Goal: Task Accomplishment & Management: Complete application form

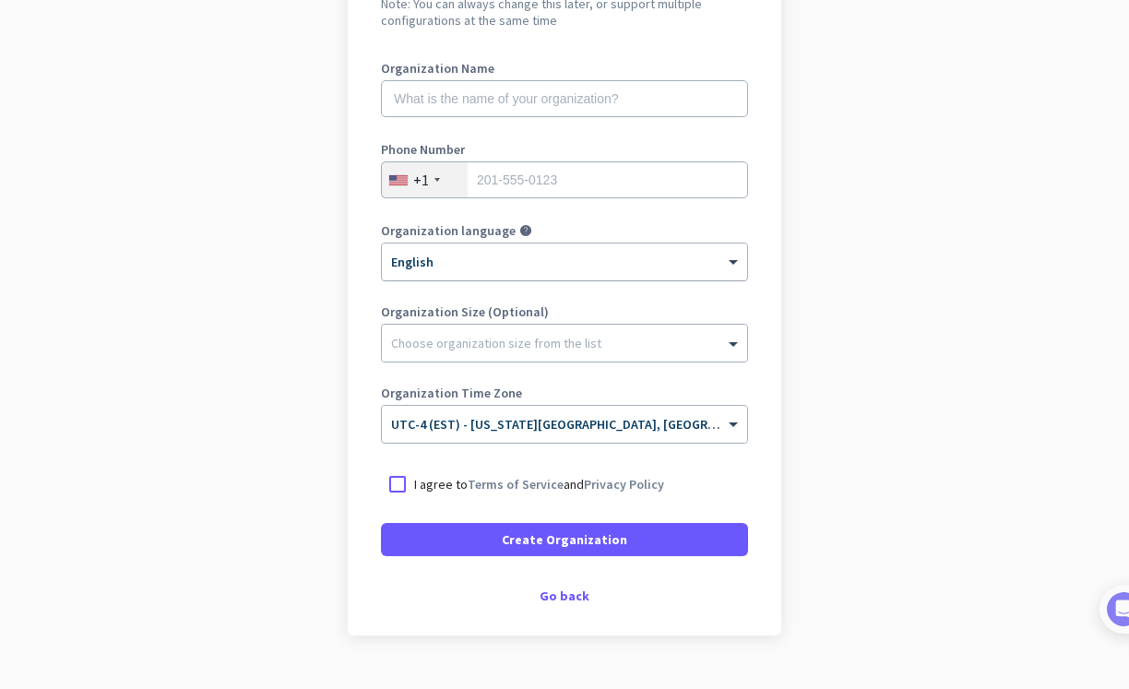
scroll to position [259, 0]
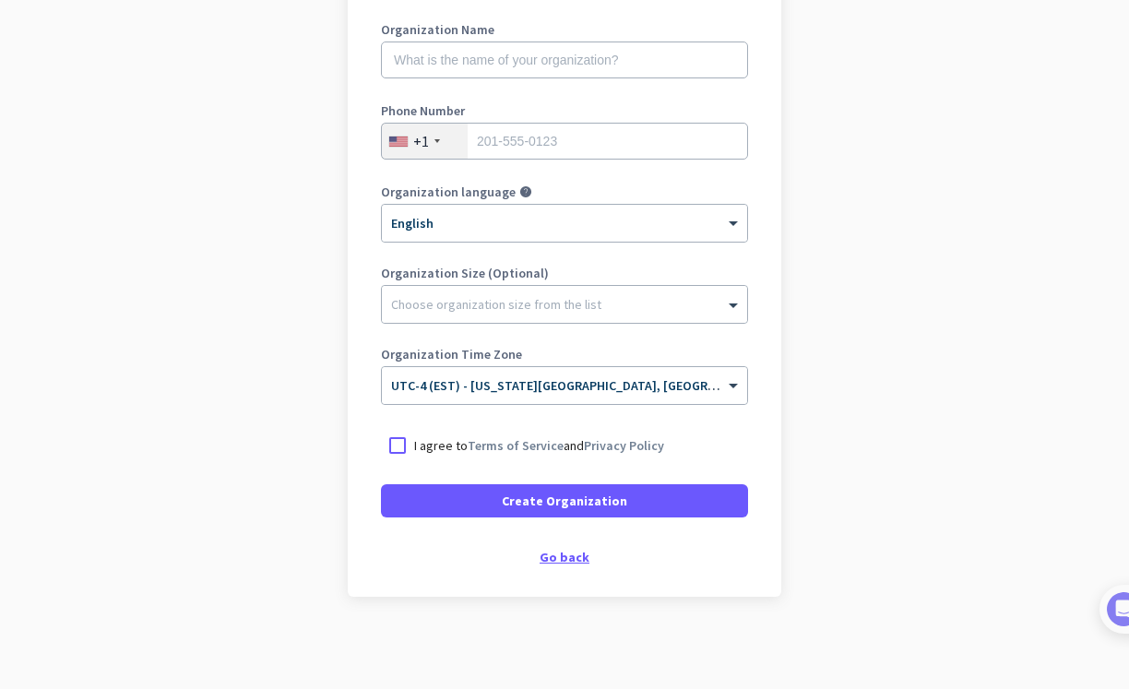
click at [561, 555] on div "Go back" at bounding box center [564, 556] width 367 height 13
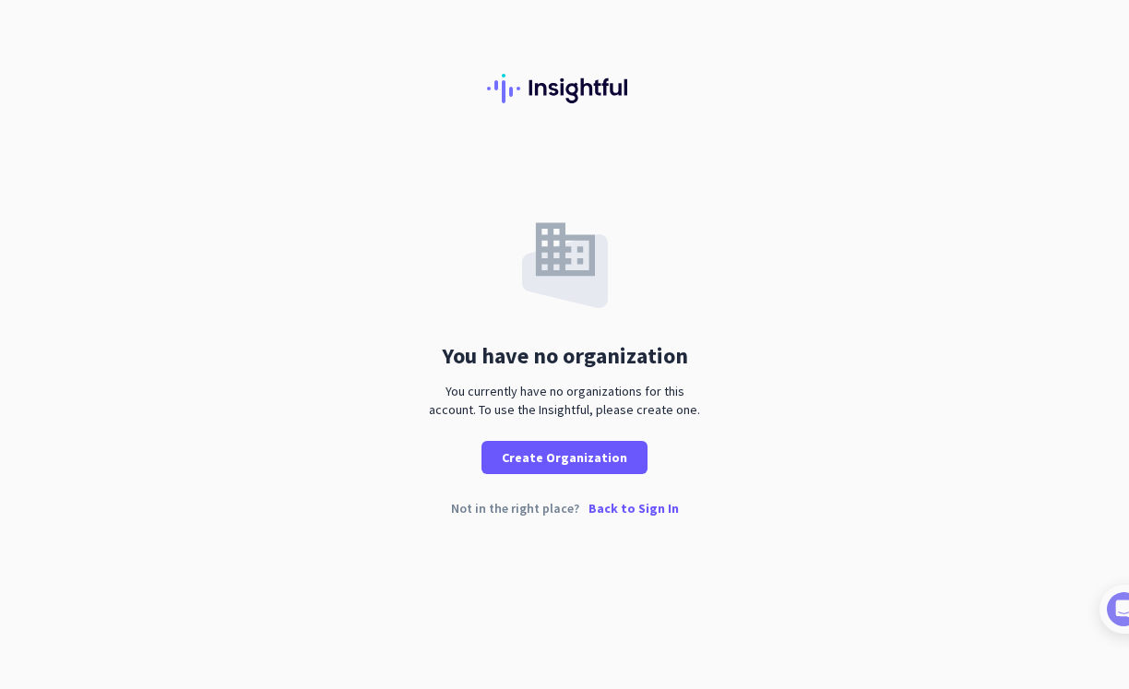
click at [644, 510] on p "Back to Sign In" at bounding box center [633, 508] width 90 height 13
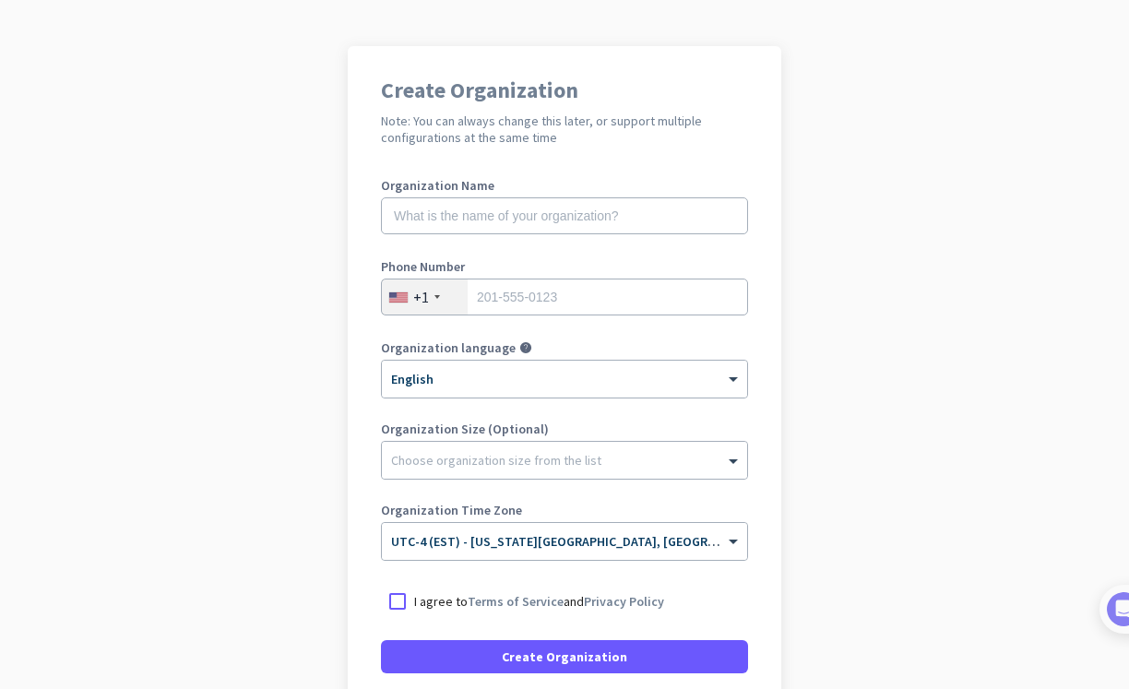
scroll to position [104, 0]
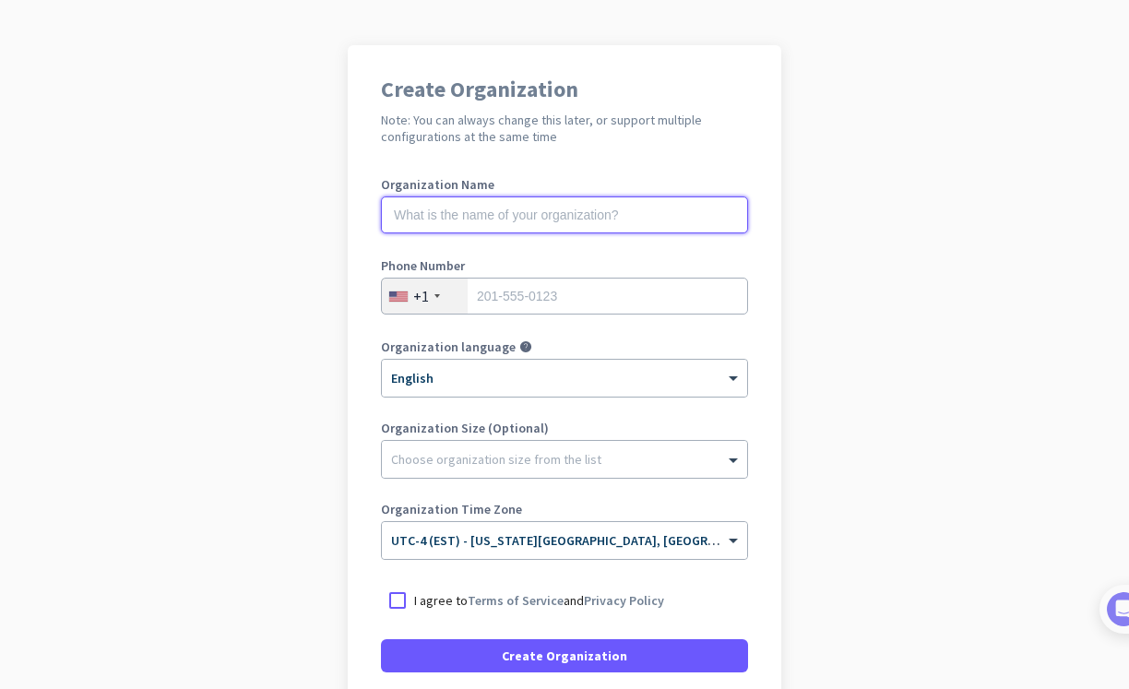
click at [549, 219] on input "text" at bounding box center [564, 214] width 367 height 37
type input "Mercor"
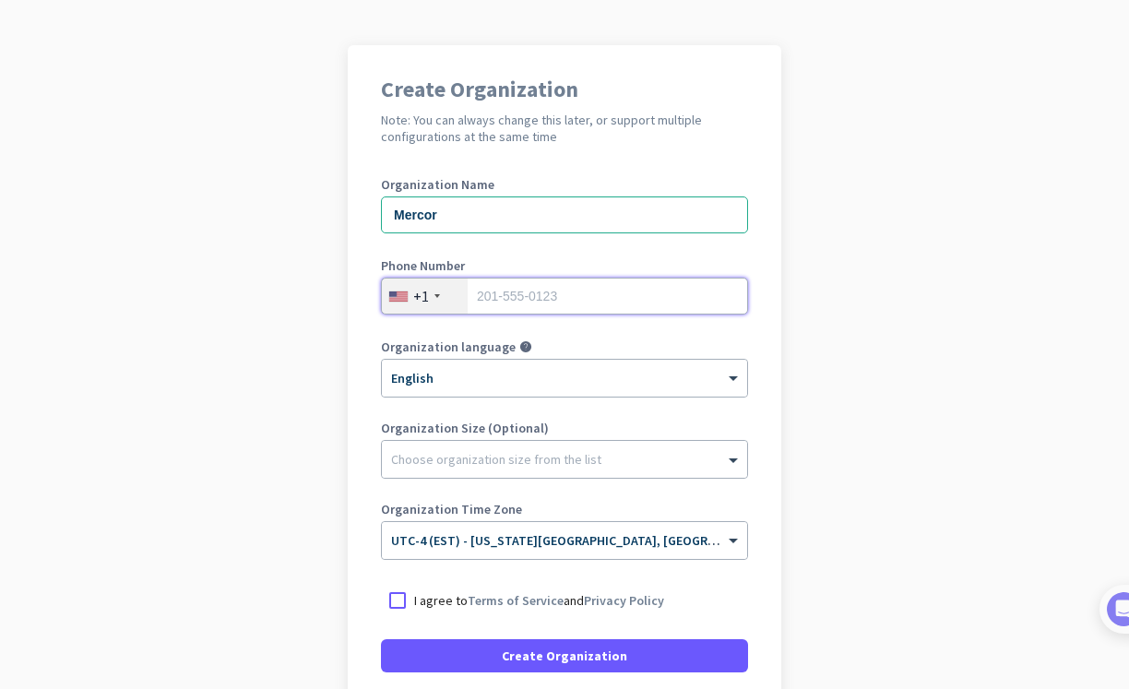
click at [568, 296] on input "tel" at bounding box center [564, 296] width 367 height 37
type input "2024926205"
click at [482, 462] on div at bounding box center [564, 454] width 365 height 18
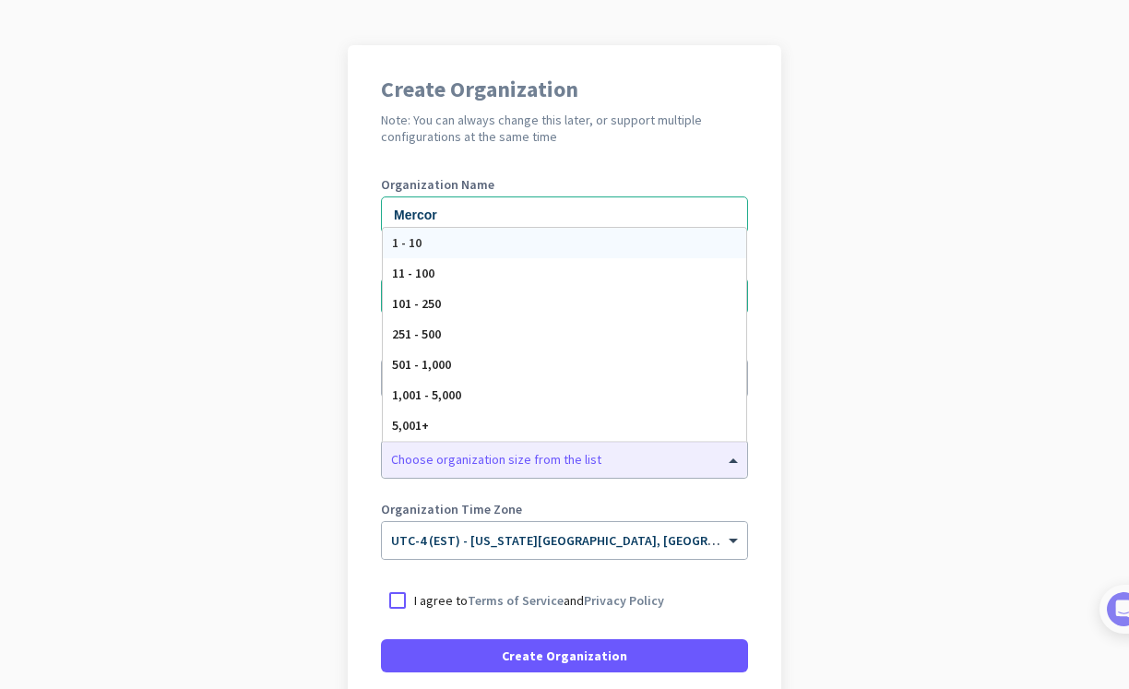
click at [840, 465] on app-onboarding-organization "Create Organization Note: You can always change this later, or support multiple…" at bounding box center [564, 444] width 1129 height 799
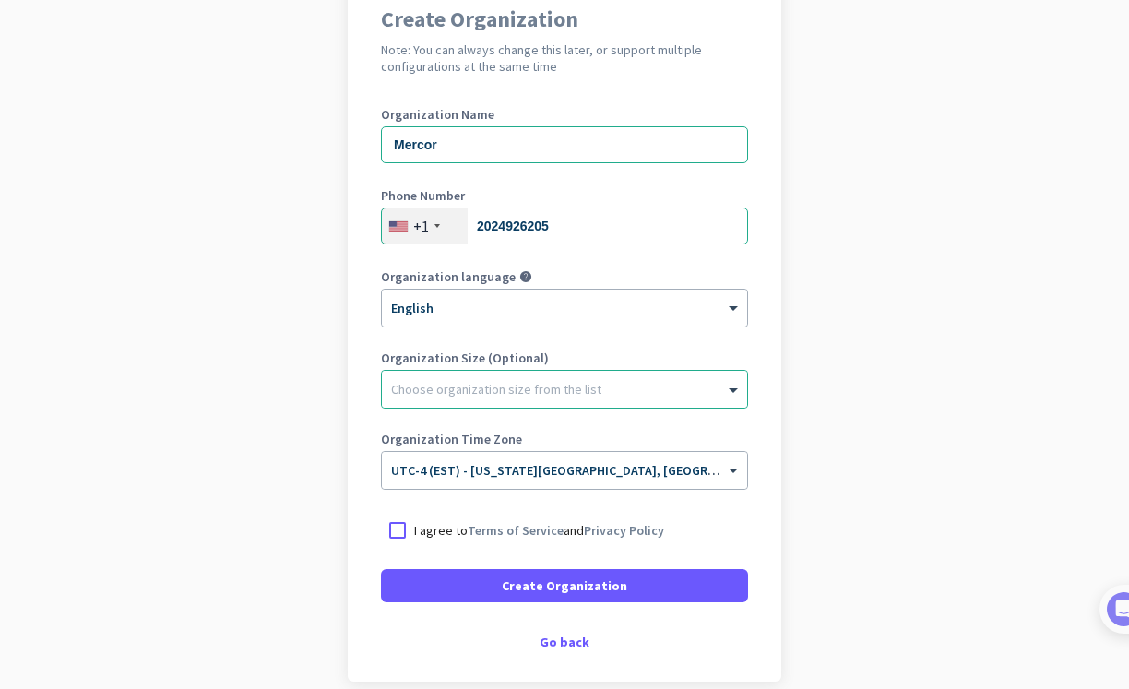
scroll to position [259, 0]
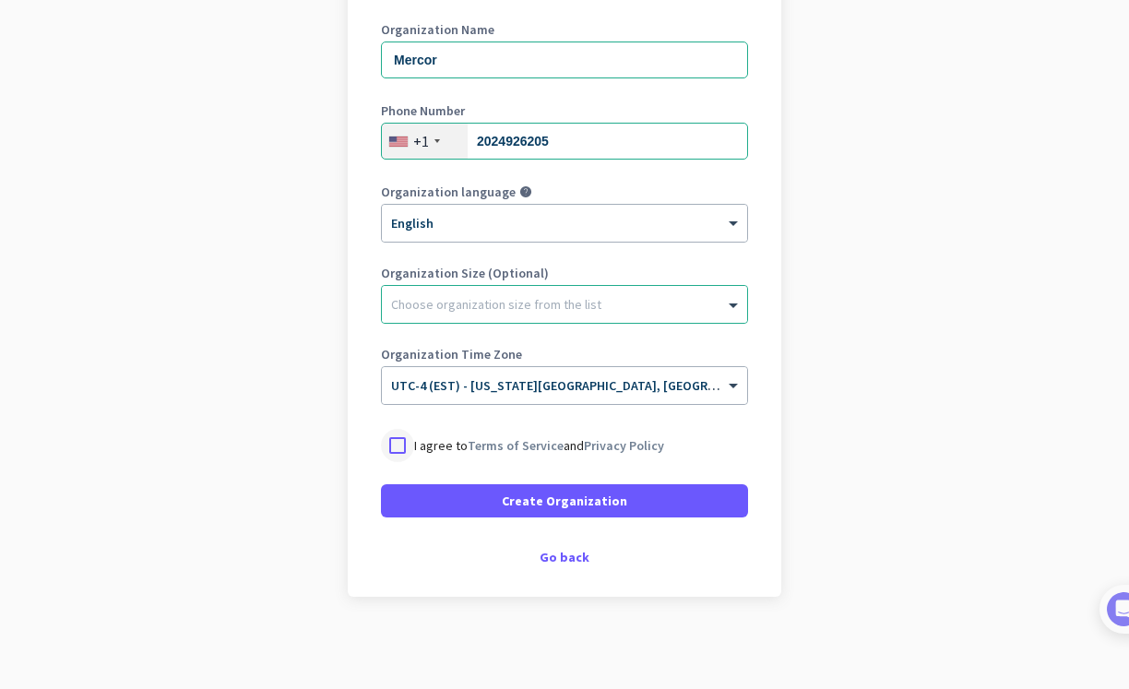
click at [393, 446] on div at bounding box center [397, 445] width 33 height 33
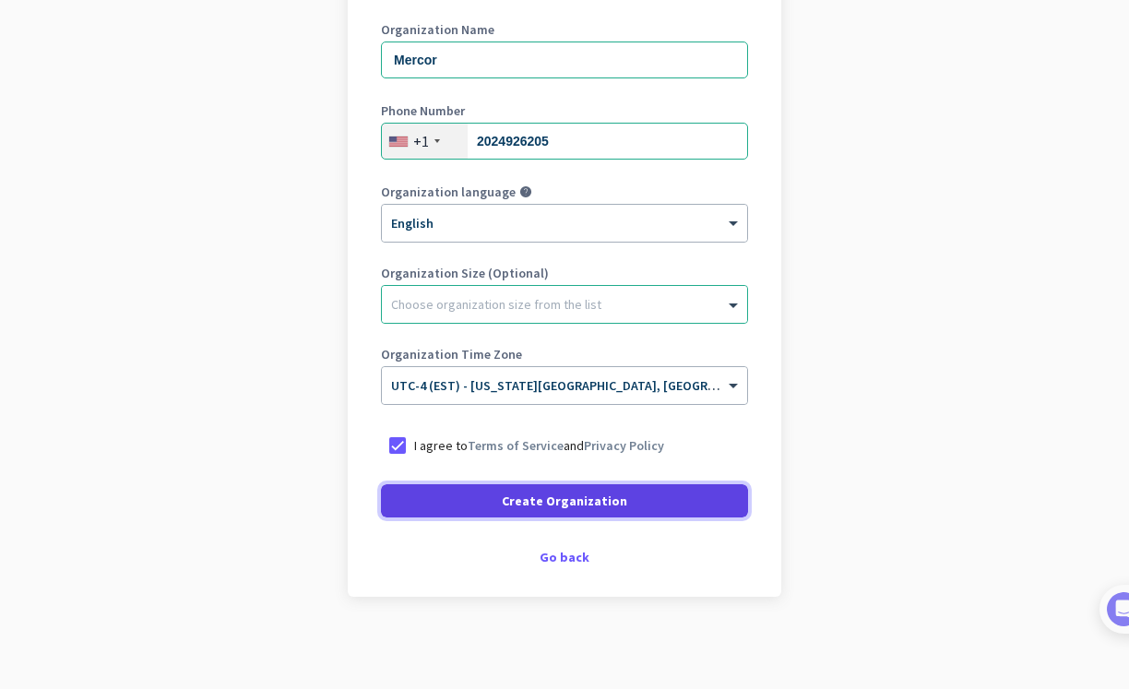
click at [566, 502] on span "Create Organization" at bounding box center [564, 500] width 125 height 18
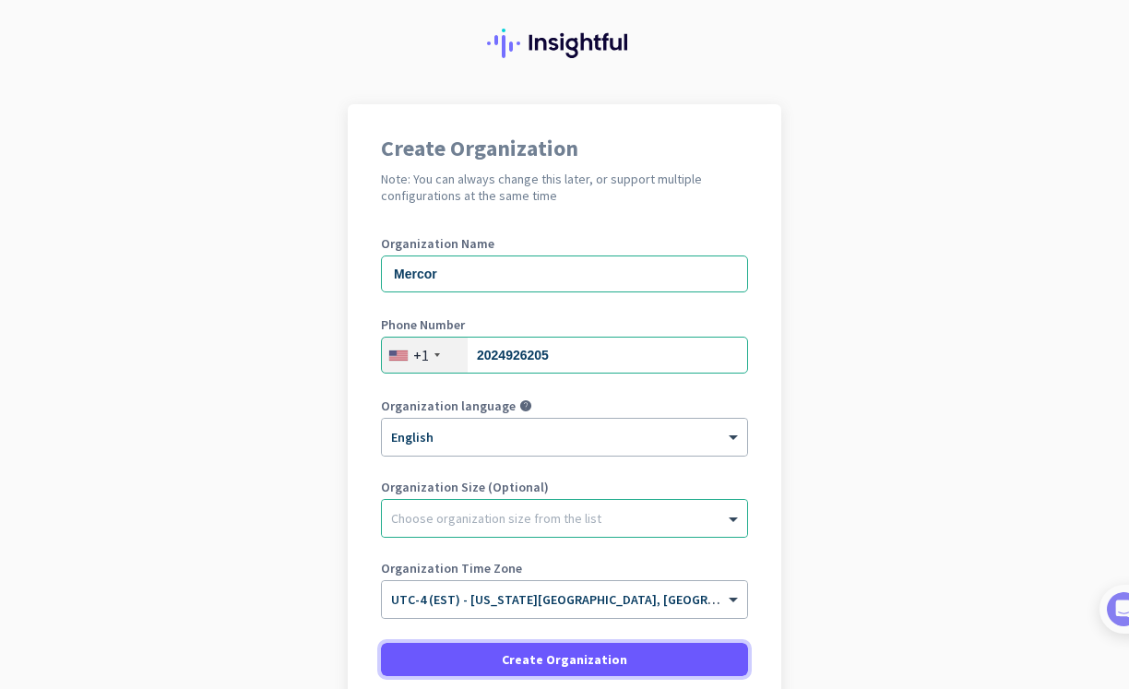
scroll to position [121, 0]
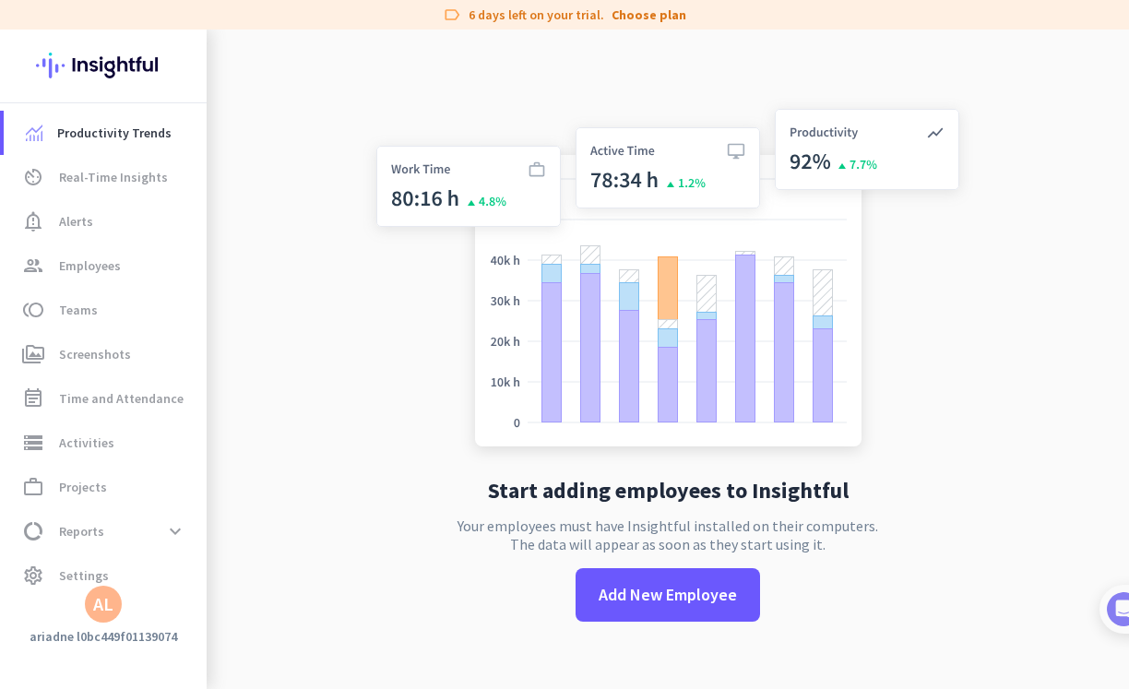
click at [75, 640] on h3 "ariadne l0bc449f01139074" at bounding box center [103, 636] width 207 height 17
click at [95, 604] on div "AL" at bounding box center [103, 604] width 20 height 18
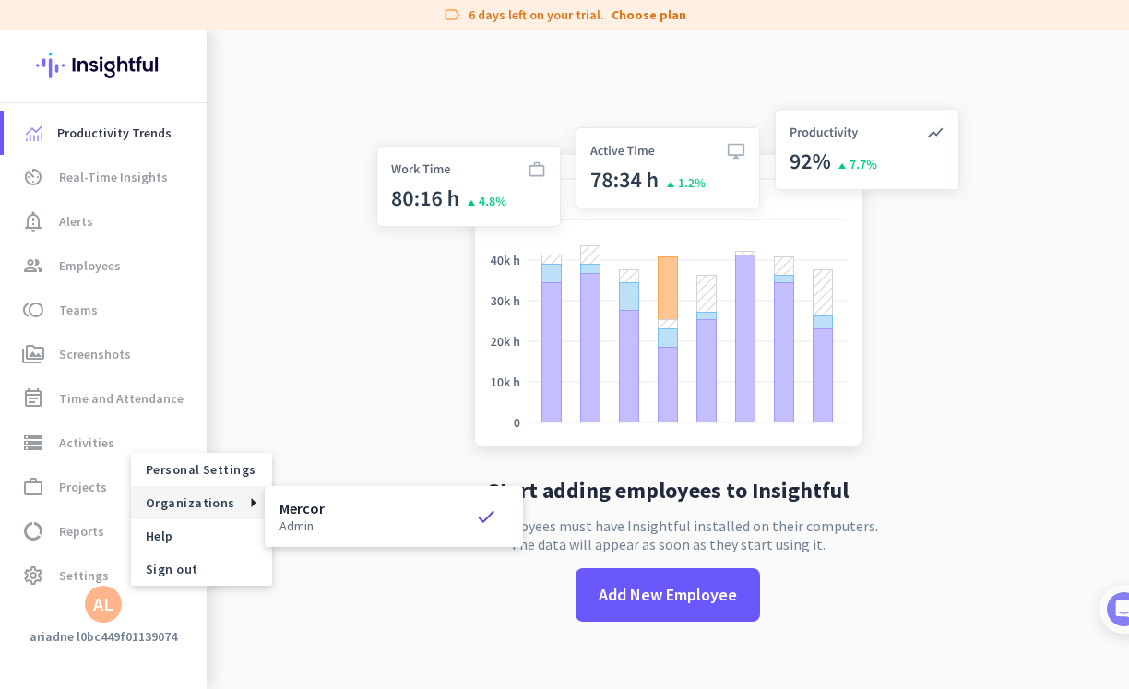
click at [482, 517] on icon "check" at bounding box center [491, 516] width 33 height 22
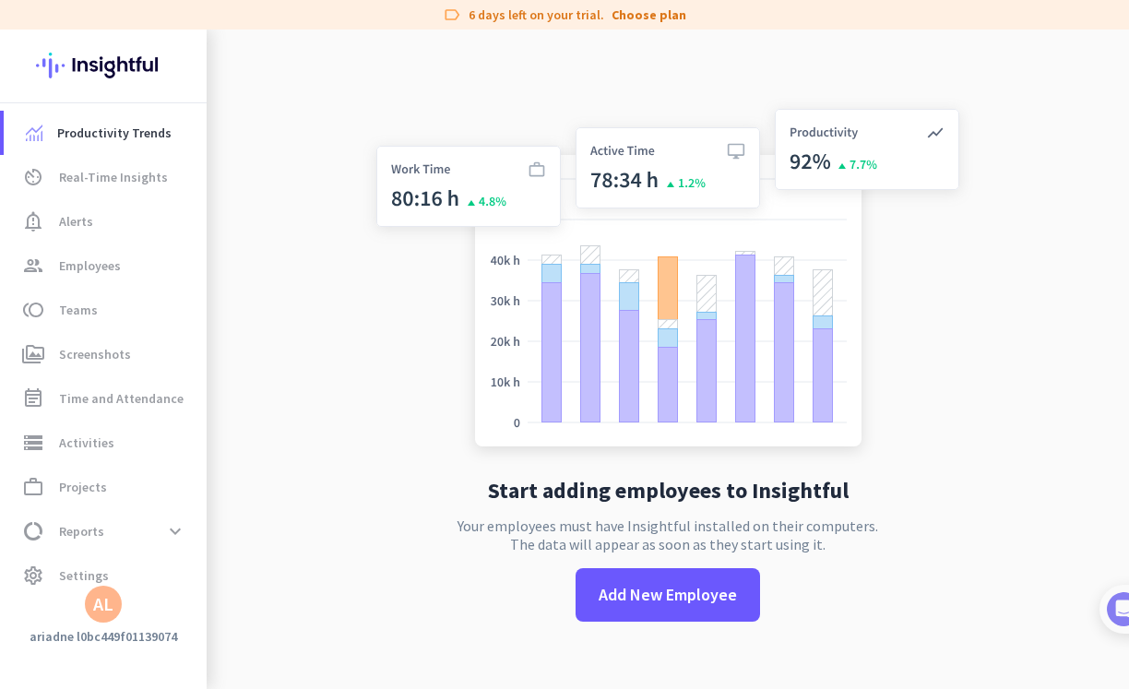
click at [378, 141] on img at bounding box center [667, 281] width 610 height 367
